Goal: Information Seeking & Learning: Learn about a topic

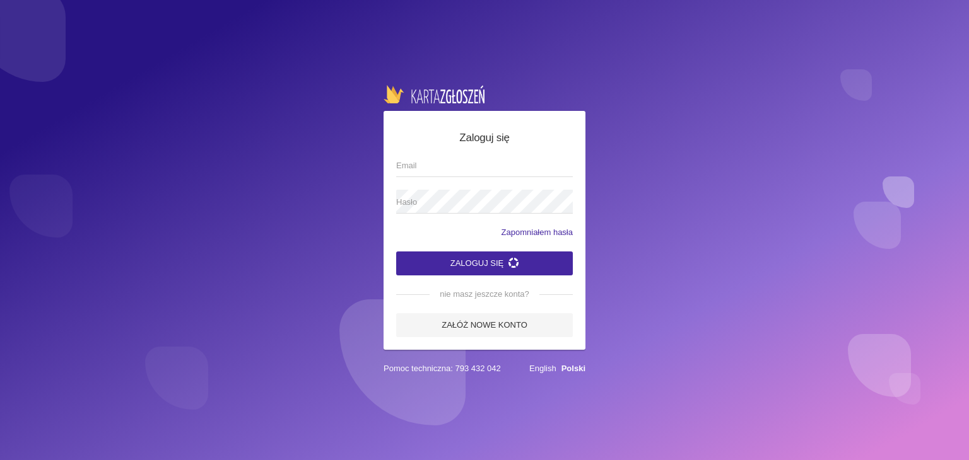
click at [474, 166] on input "Email" at bounding box center [484, 165] width 177 height 24
type input "[EMAIL_ADDRESS][DOMAIN_NAME]"
click at [457, 202] on span "Hasło" at bounding box center [478, 202] width 164 height 13
click at [486, 264] on button "Zaloguj się" at bounding box center [484, 264] width 177 height 24
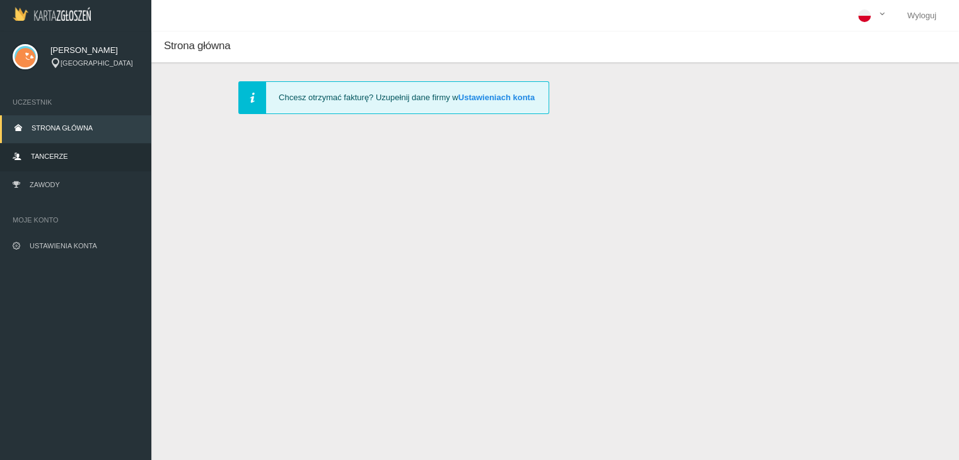
click at [82, 160] on link "Tancerze" at bounding box center [75, 158] width 151 height 28
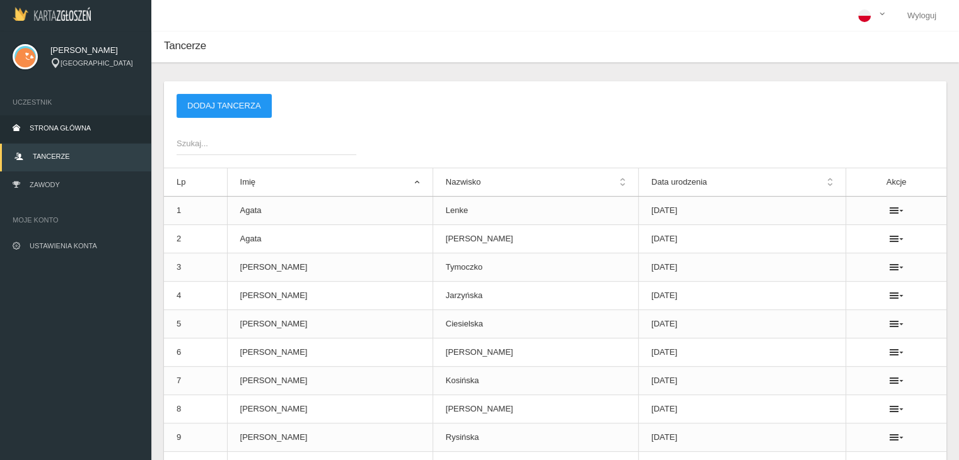
click at [110, 130] on link "Strona główna" at bounding box center [75, 129] width 151 height 28
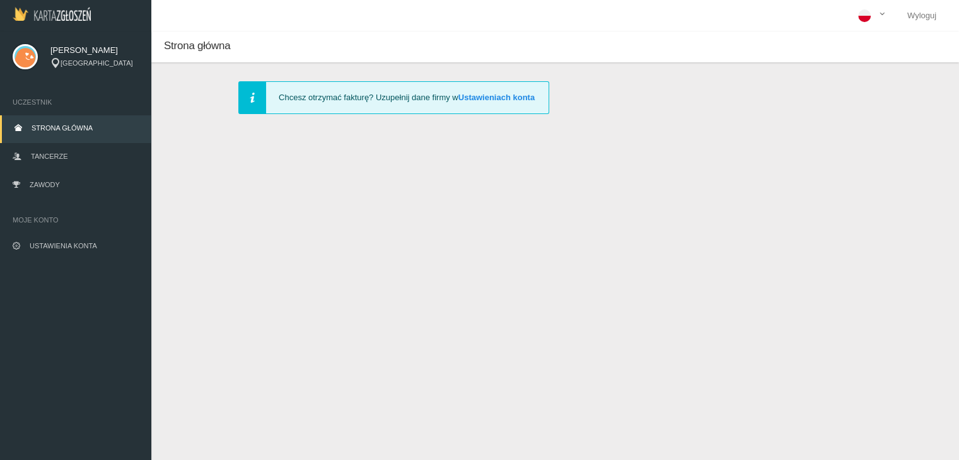
click at [52, 9] on img at bounding box center [52, 14] width 78 height 14
click at [77, 189] on link "Zawody" at bounding box center [75, 186] width 151 height 28
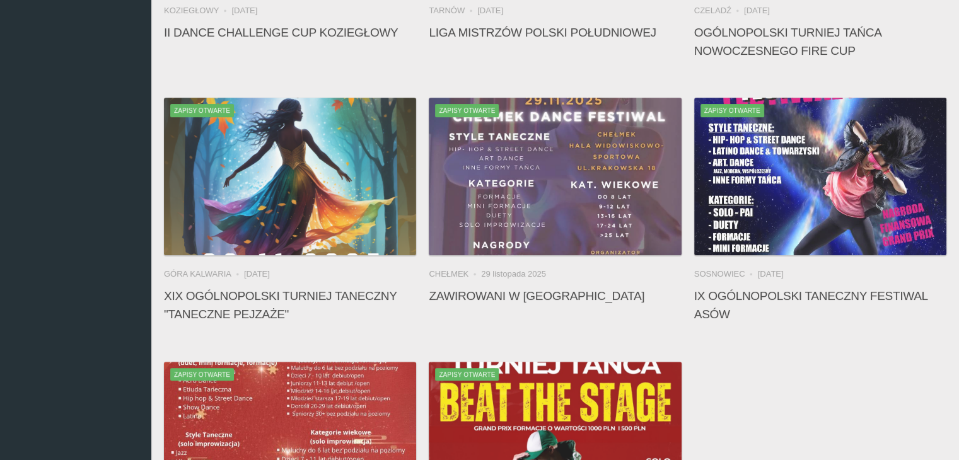
scroll to position [757, 0]
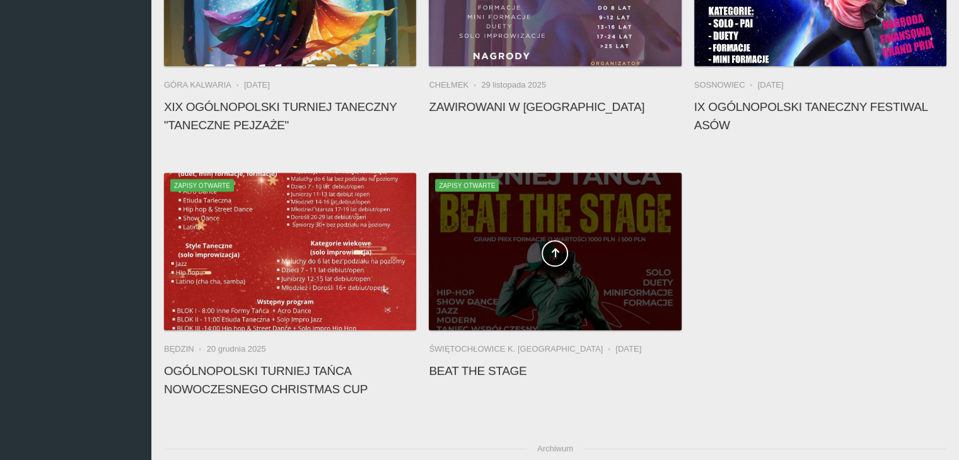
click at [535, 213] on div at bounding box center [555, 252] width 252 height 158
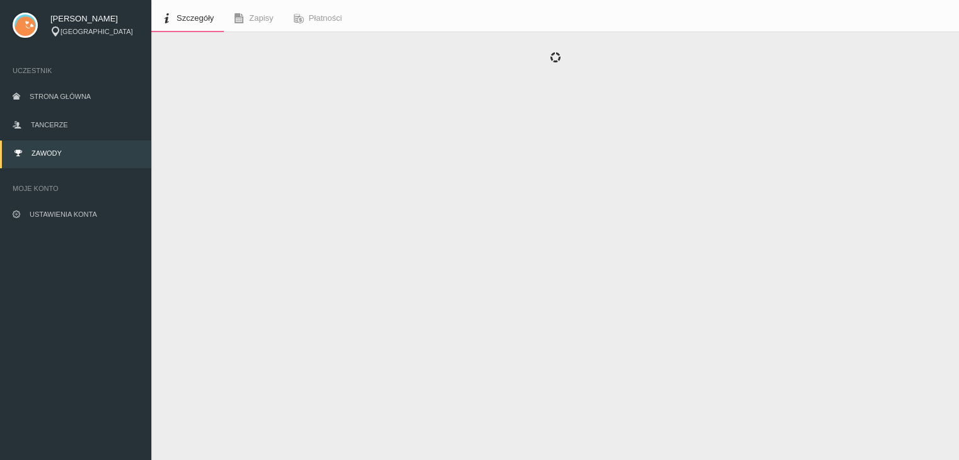
scroll to position [32, 0]
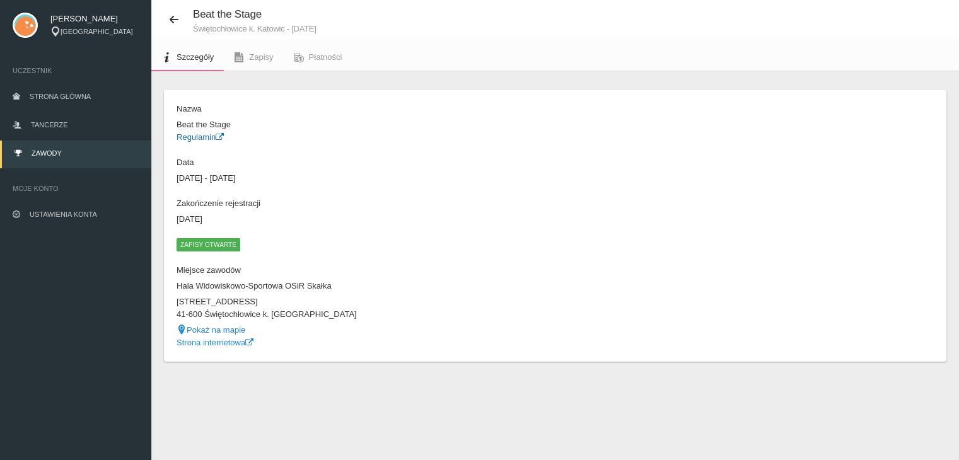
click at [203, 137] on link "Regulamin" at bounding box center [200, 136] width 47 height 9
click at [86, 149] on link "Zawody" at bounding box center [75, 155] width 151 height 28
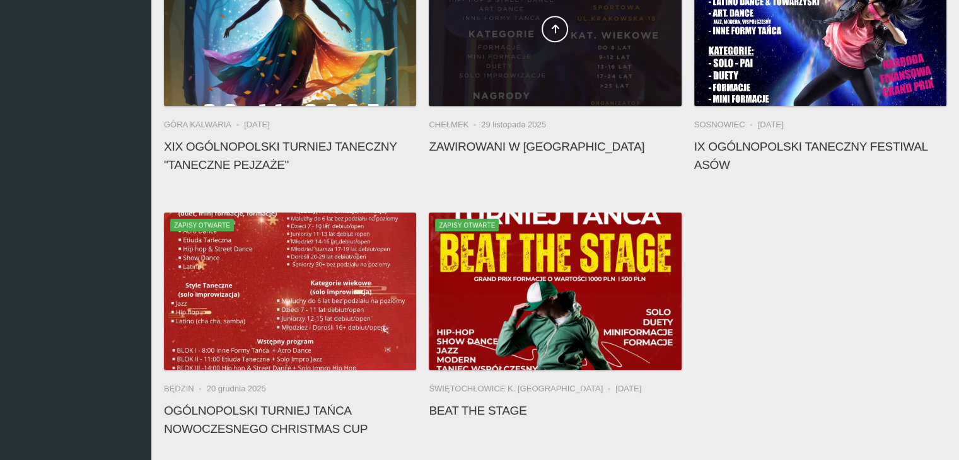
scroll to position [725, 0]
